Goal: Transaction & Acquisition: Purchase product/service

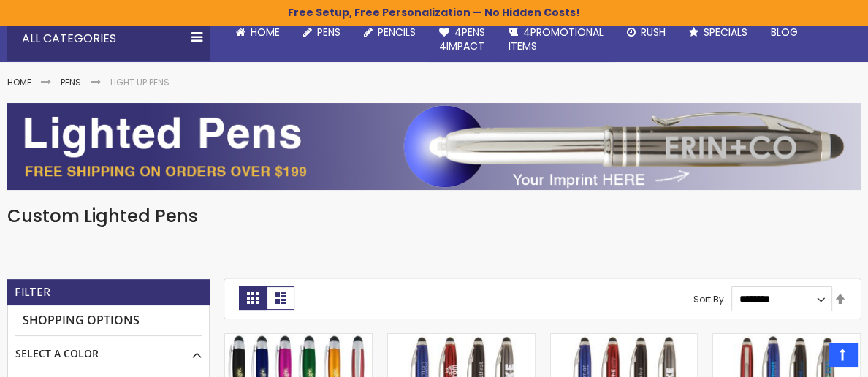
scroll to position [86, 0]
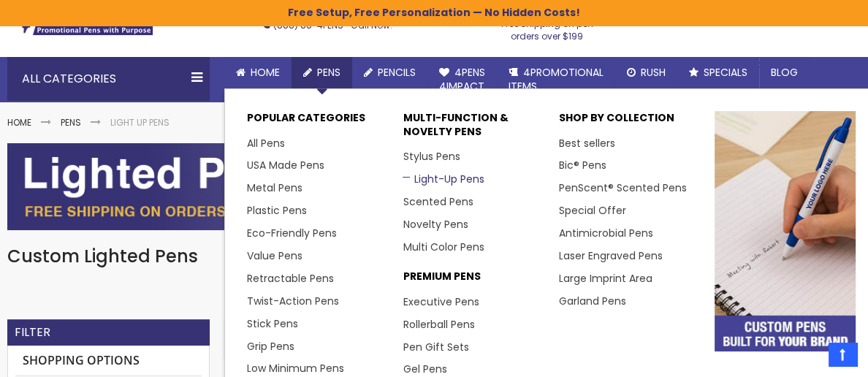
click at [429, 177] on link "Light-Up Pens" at bounding box center [442, 179] width 81 height 15
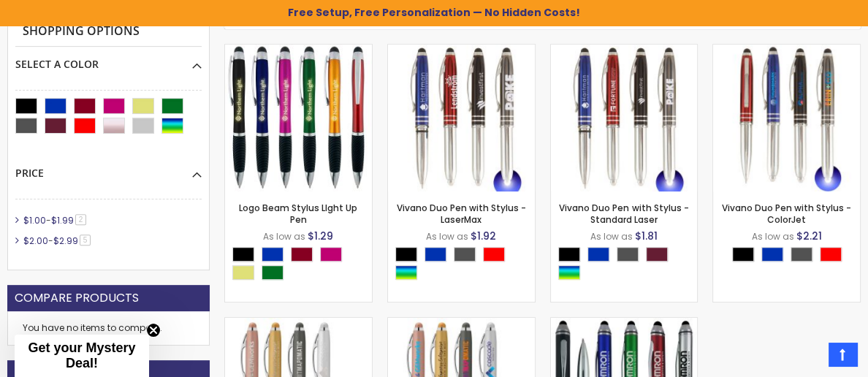
scroll to position [402, 0]
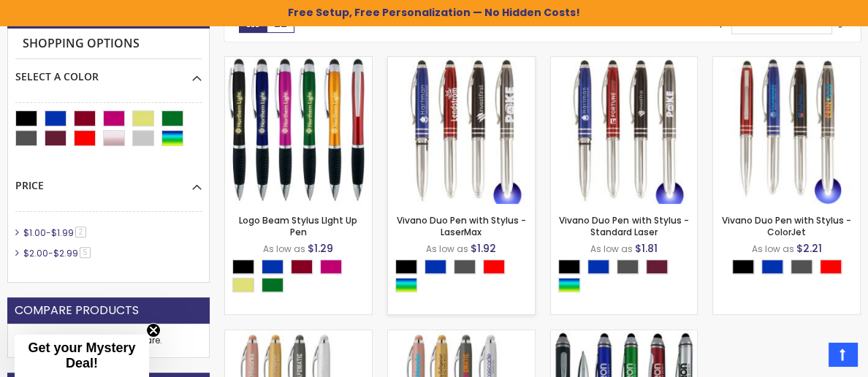
click at [486, 153] on img at bounding box center [461, 130] width 147 height 147
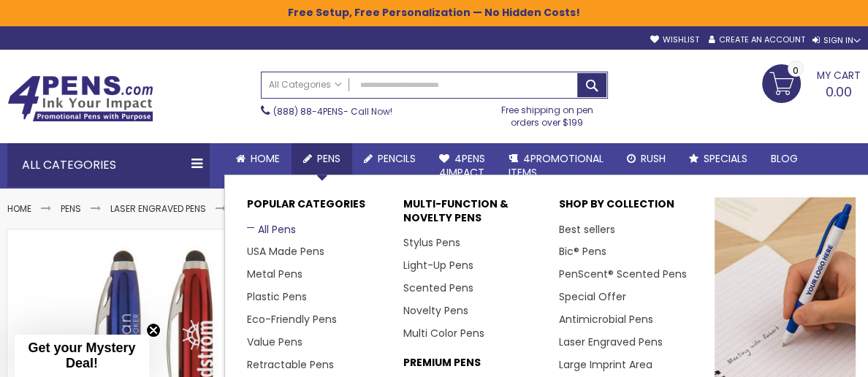
click at [276, 236] on link "All Pens" at bounding box center [271, 229] width 49 height 15
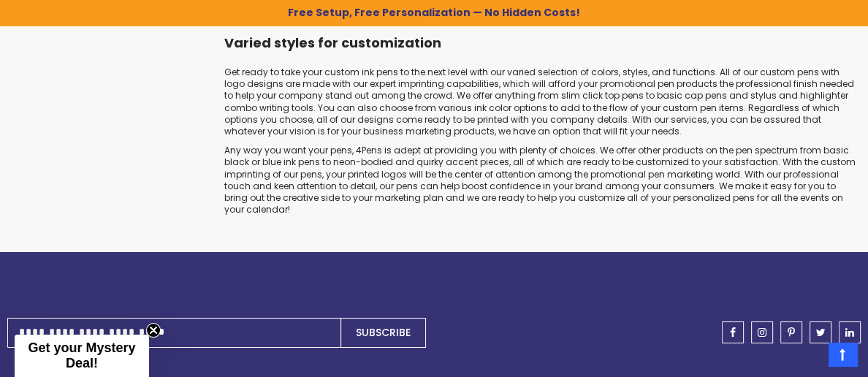
scroll to position [24396, 0]
